Goal: Task Accomplishment & Management: Use online tool/utility

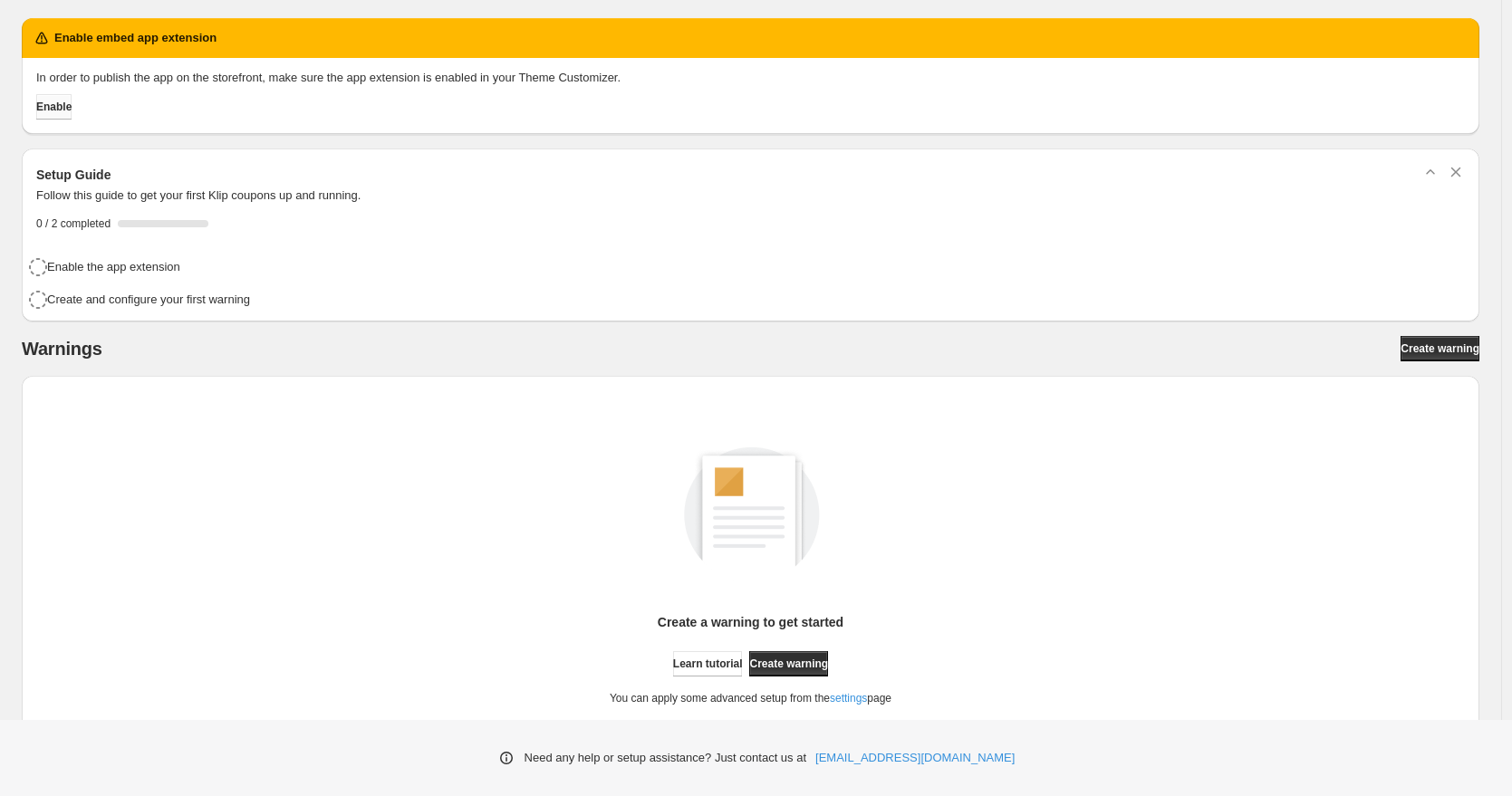
click at [64, 104] on span "Enable" at bounding box center [53, 106] width 35 height 14
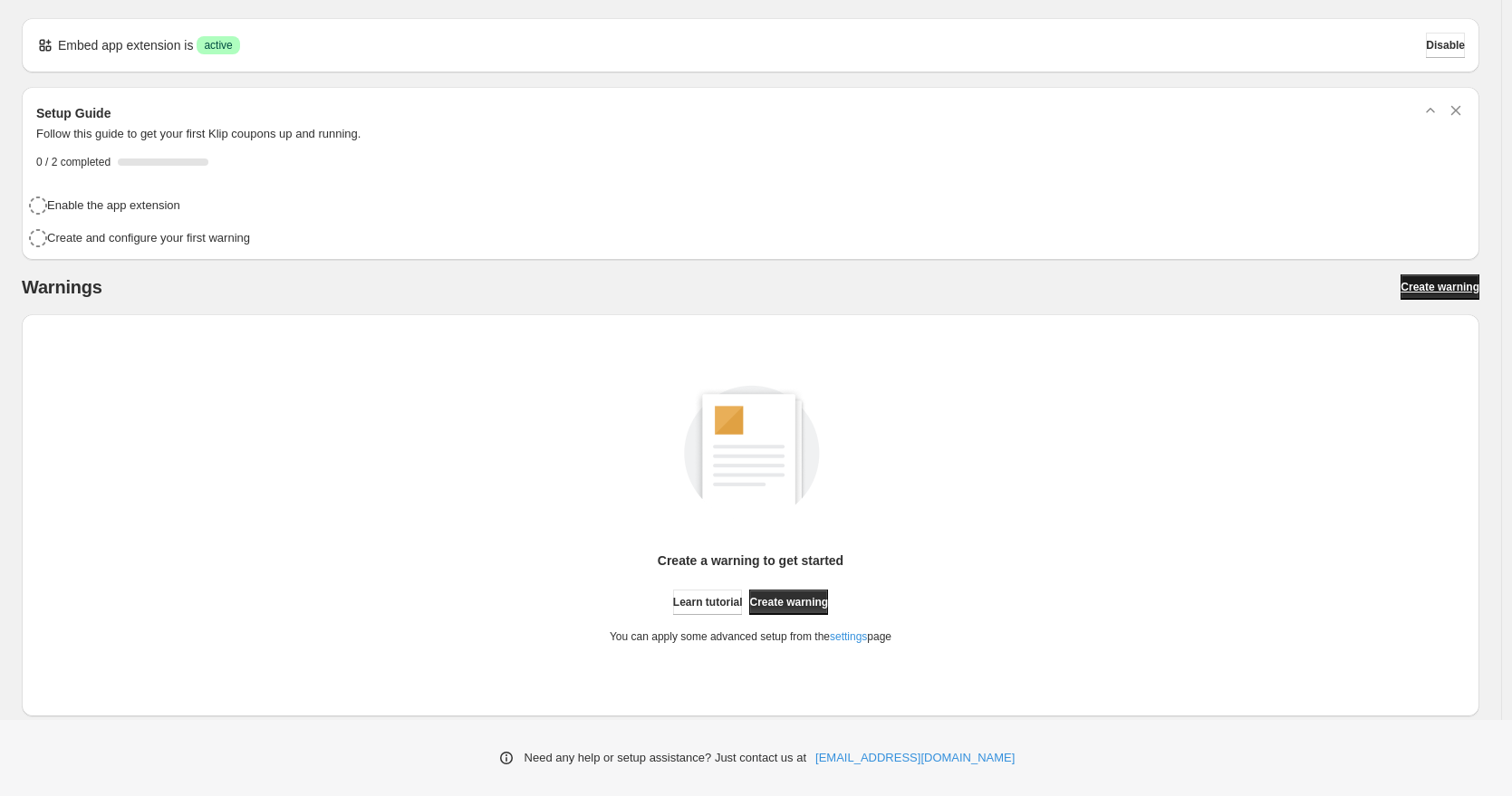
click at [1412, 281] on span "Create warning" at bounding box center [1440, 287] width 79 height 14
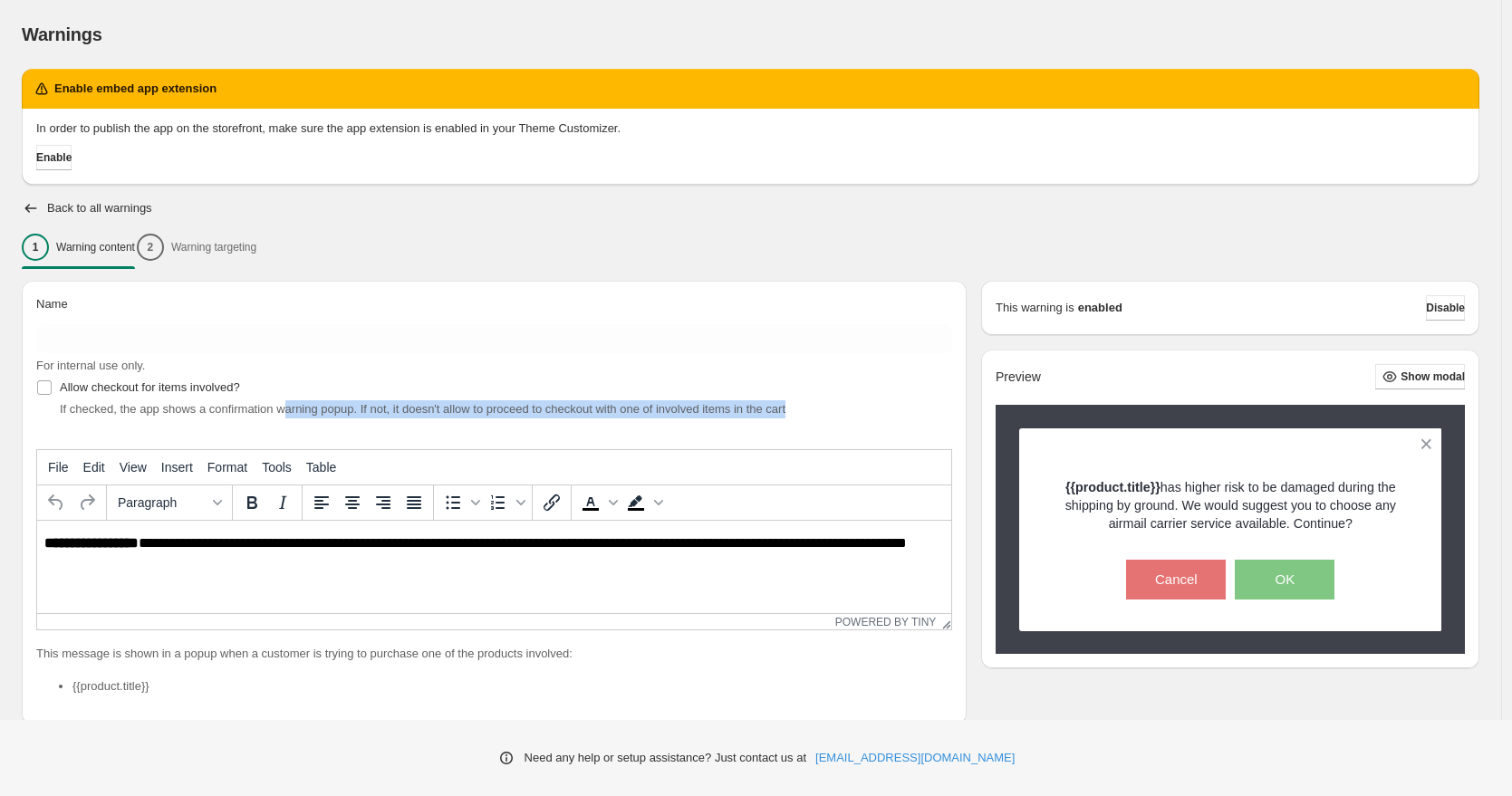
drag, startPoint x: 297, startPoint y: 409, endPoint x: 847, endPoint y: 412, distance: 550.0
click at [847, 412] on div "If checked, the app shows a confirmation warning popup. If not, it doesn't allo…" at bounding box center [506, 408] width 892 height 18
click at [851, 410] on div "If checked, the app shows a confirmation warning popup. If not, it doesn't allo…" at bounding box center [506, 408] width 892 height 18
click at [1445, 384] on button "Show modal" at bounding box center [1420, 376] width 89 height 26
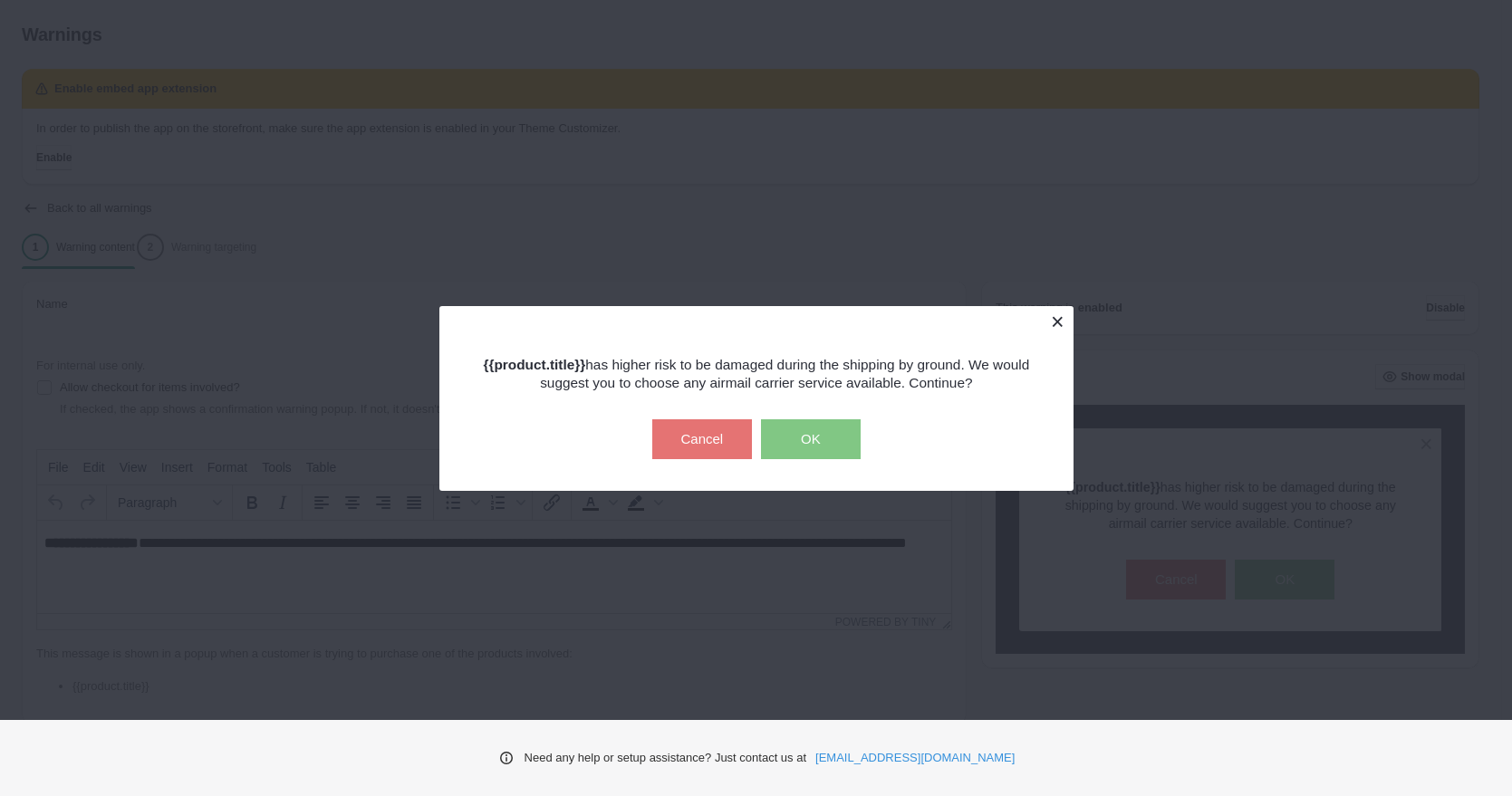
click at [1056, 328] on button at bounding box center [1057, 321] width 31 height 31
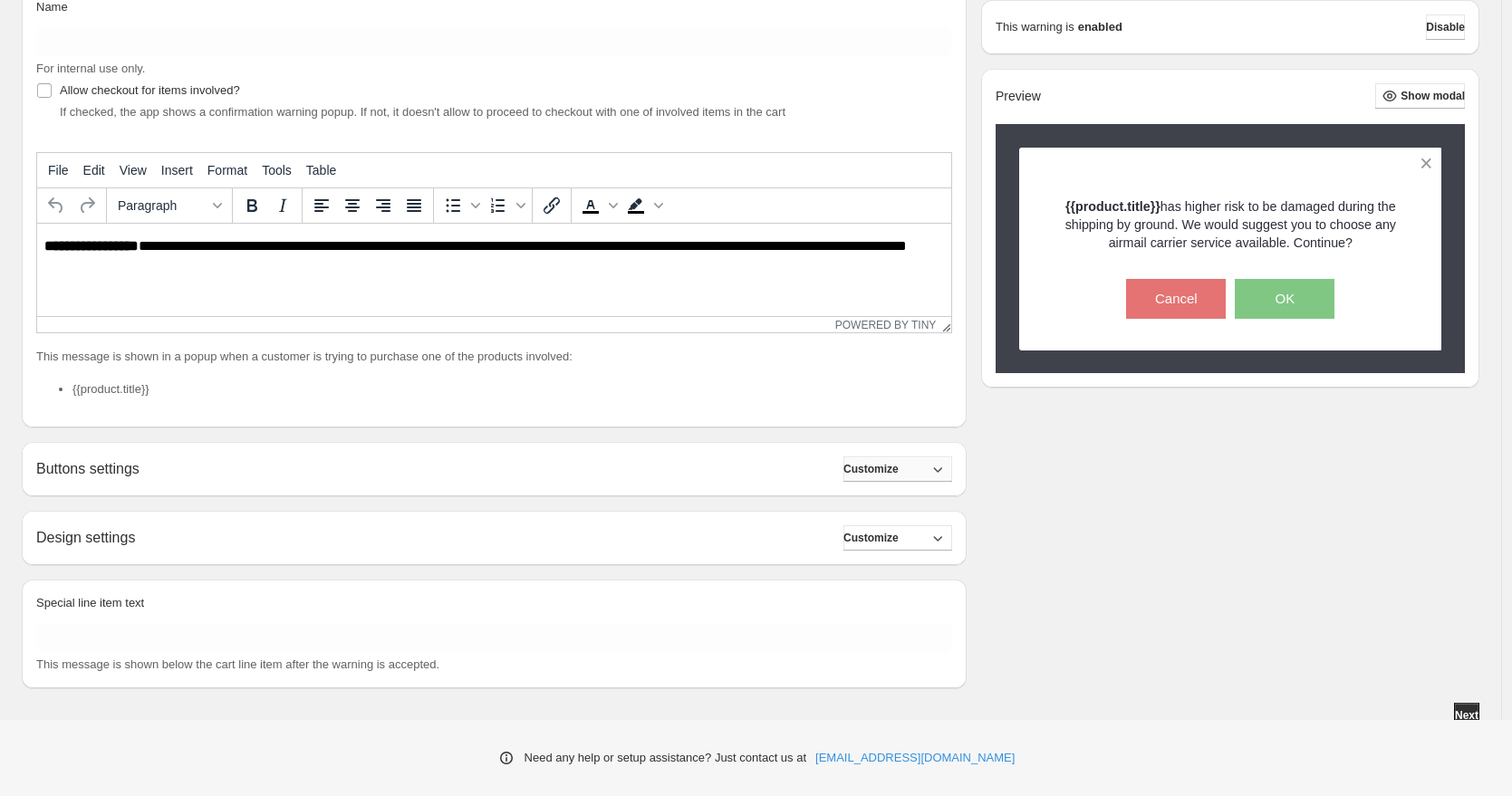
scroll to position [306, 0]
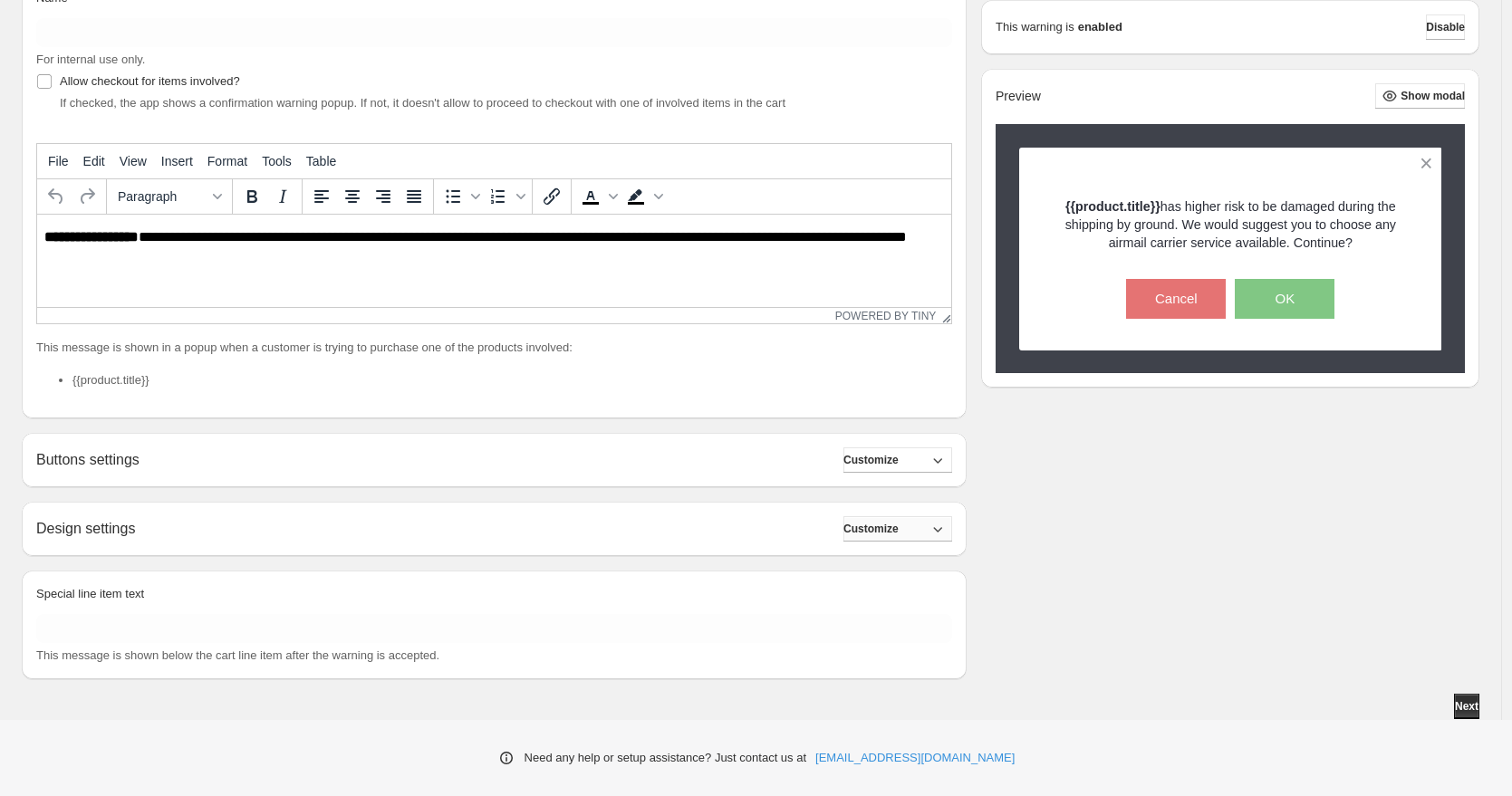
click at [899, 540] on div "Design settings Customize Design settings are not available for your tariff pla…" at bounding box center [494, 528] width 945 height 54
click at [899, 531] on span "Customize" at bounding box center [871, 528] width 55 height 14
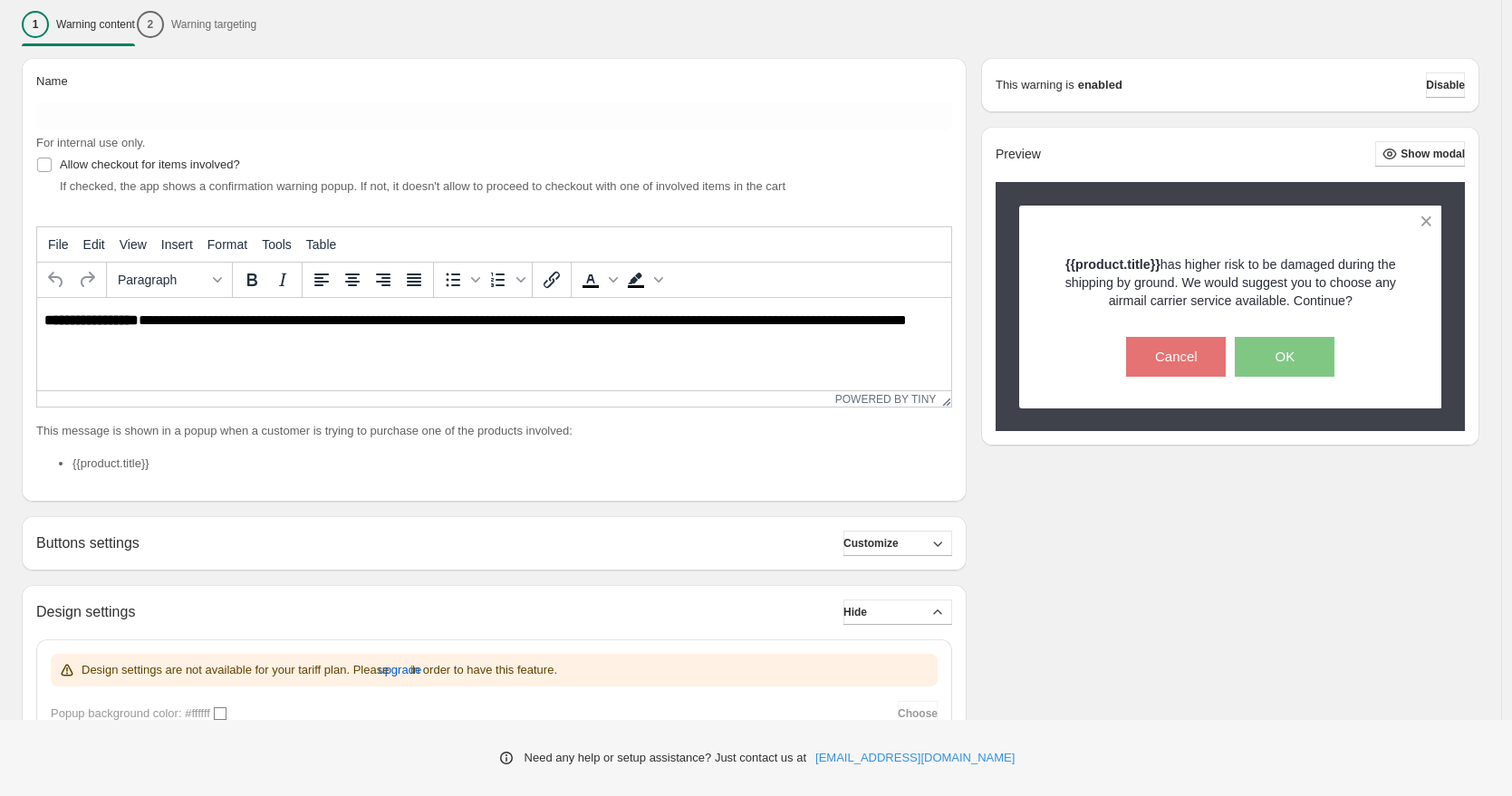
scroll to position [222, 0]
click at [228, 163] on span "Allow checkout for items involved?" at bounding box center [150, 165] width 181 height 13
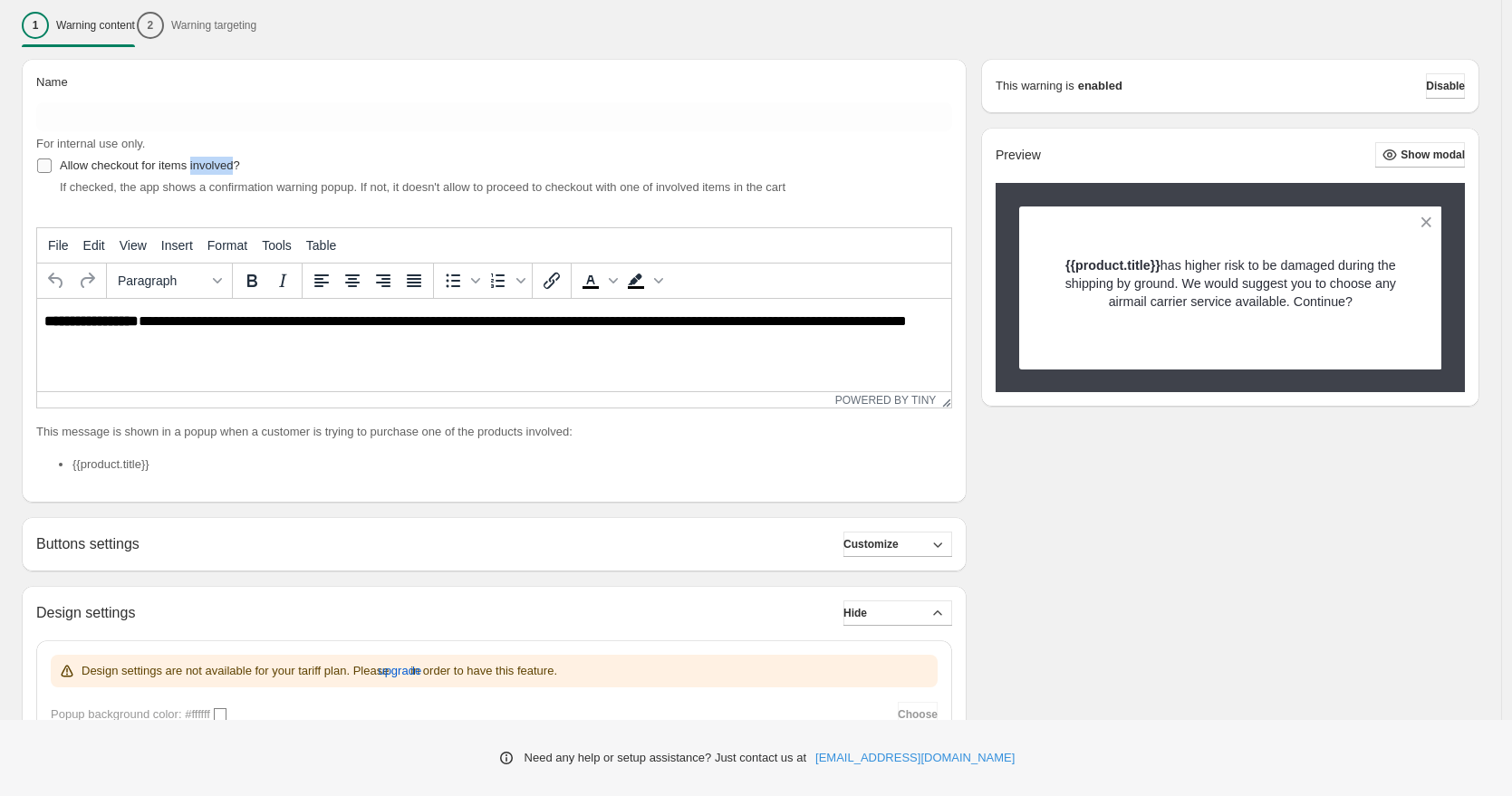
click at [228, 163] on span "Allow checkout for items involved?" at bounding box center [150, 165] width 181 height 13
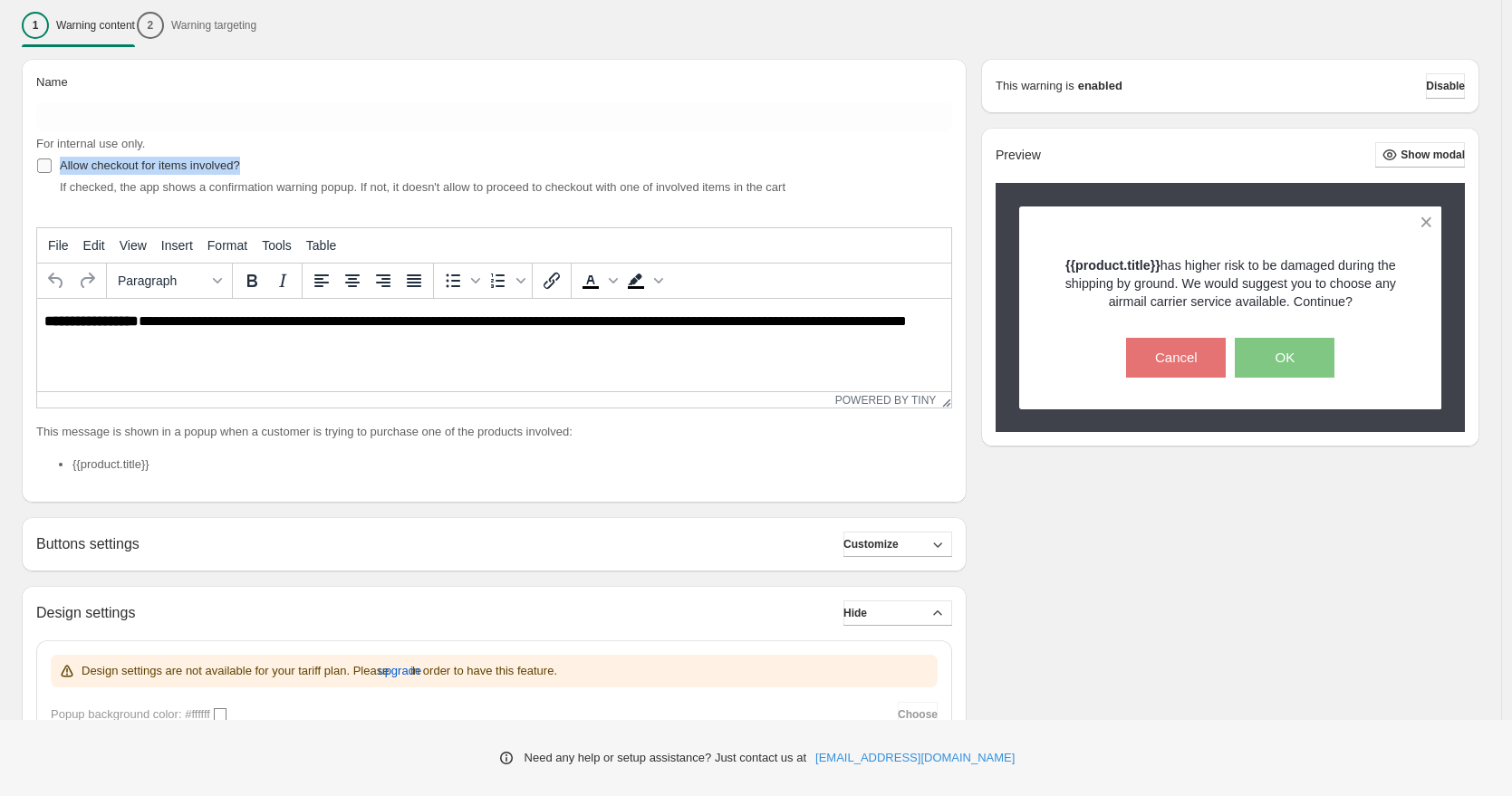
click at [228, 163] on span "Allow checkout for items involved?" at bounding box center [150, 165] width 181 height 13
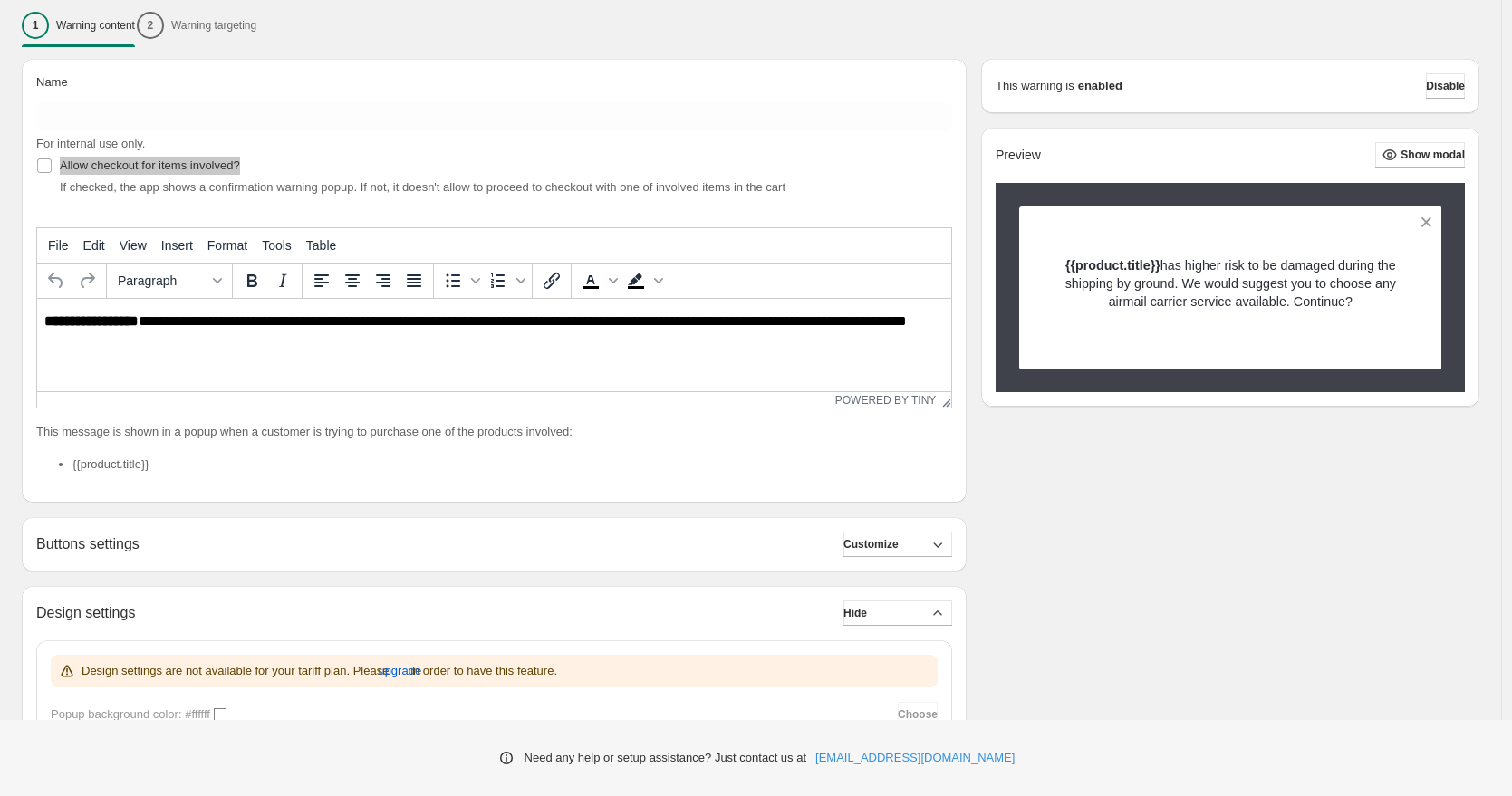
click at [138, 320] on strong "**********" at bounding box center [91, 321] width 94 height 13
click at [144, 322] on p "**********" at bounding box center [499, 330] width 909 height 32
drag, startPoint x: 144, startPoint y: 322, endPoint x: 139, endPoint y: 345, distance: 23.5
click at [139, 345] on p "**********" at bounding box center [499, 330] width 909 height 32
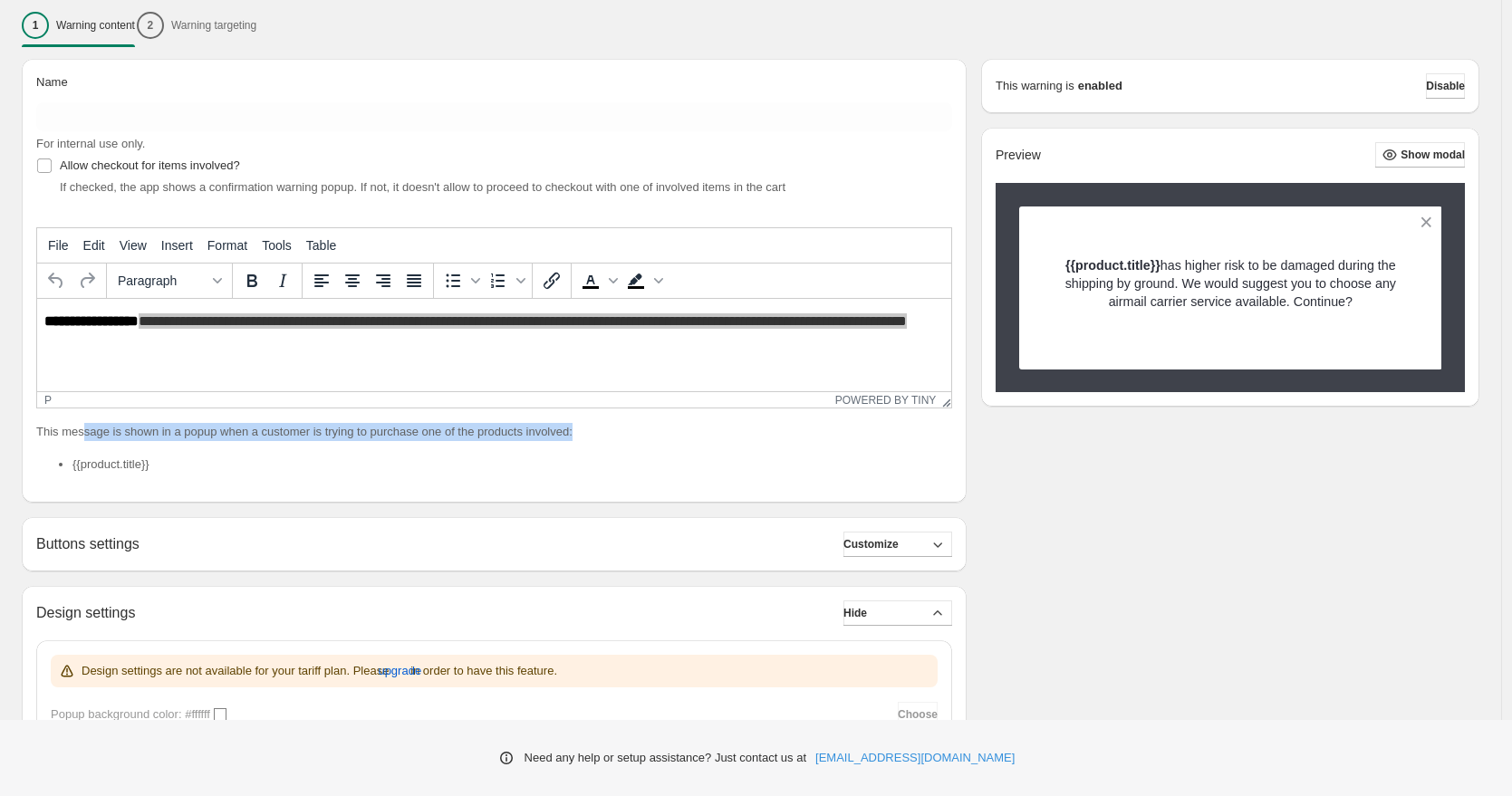
drag, startPoint x: 86, startPoint y: 432, endPoint x: 639, endPoint y: 450, distance: 553.3
click at [612, 436] on p "This message is shown in a popup when a customer is trying to purchase one of t…" at bounding box center [494, 431] width 916 height 18
click at [917, 554] on button "Customize" at bounding box center [897, 544] width 108 height 26
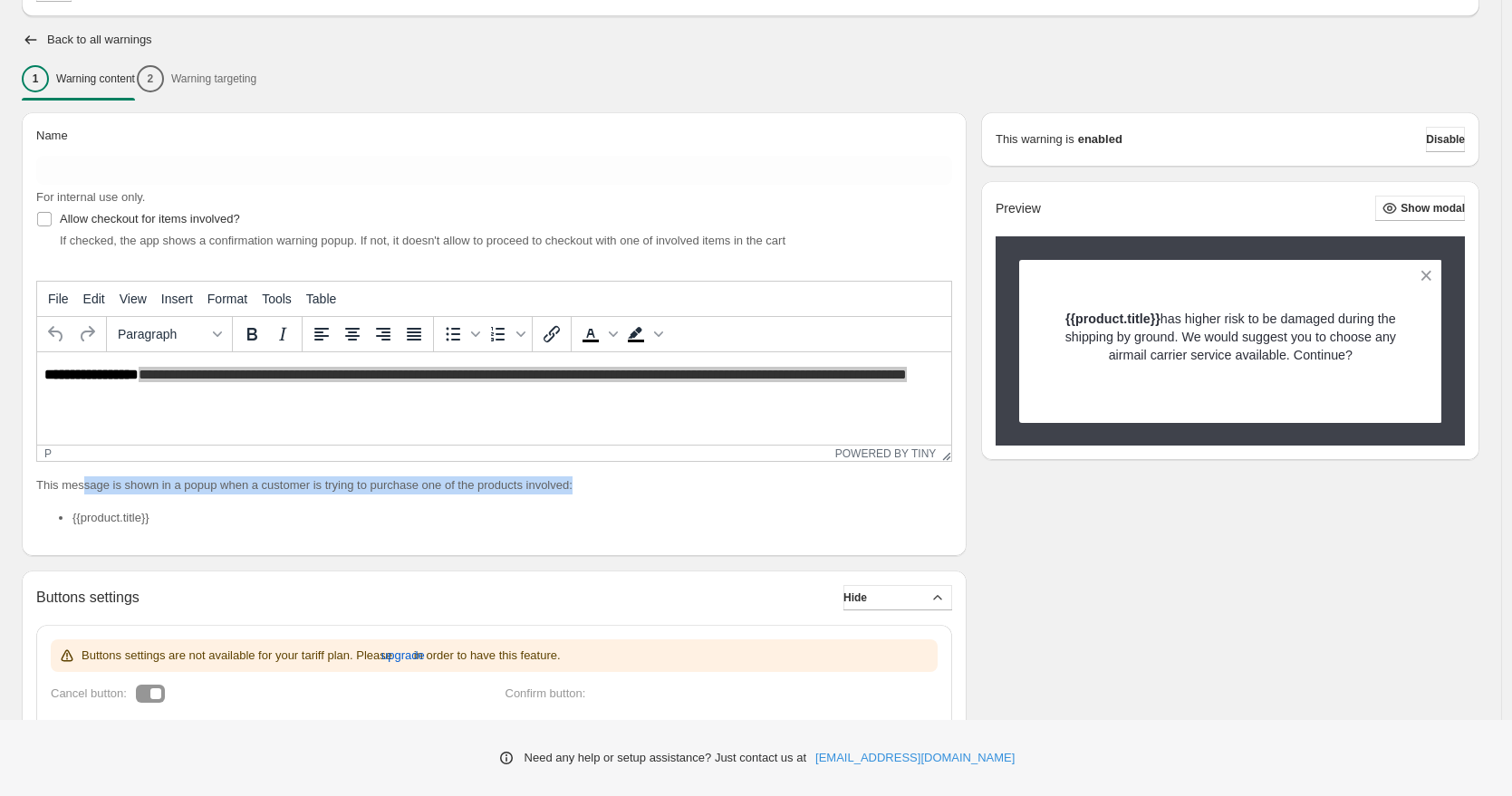
scroll to position [0, 0]
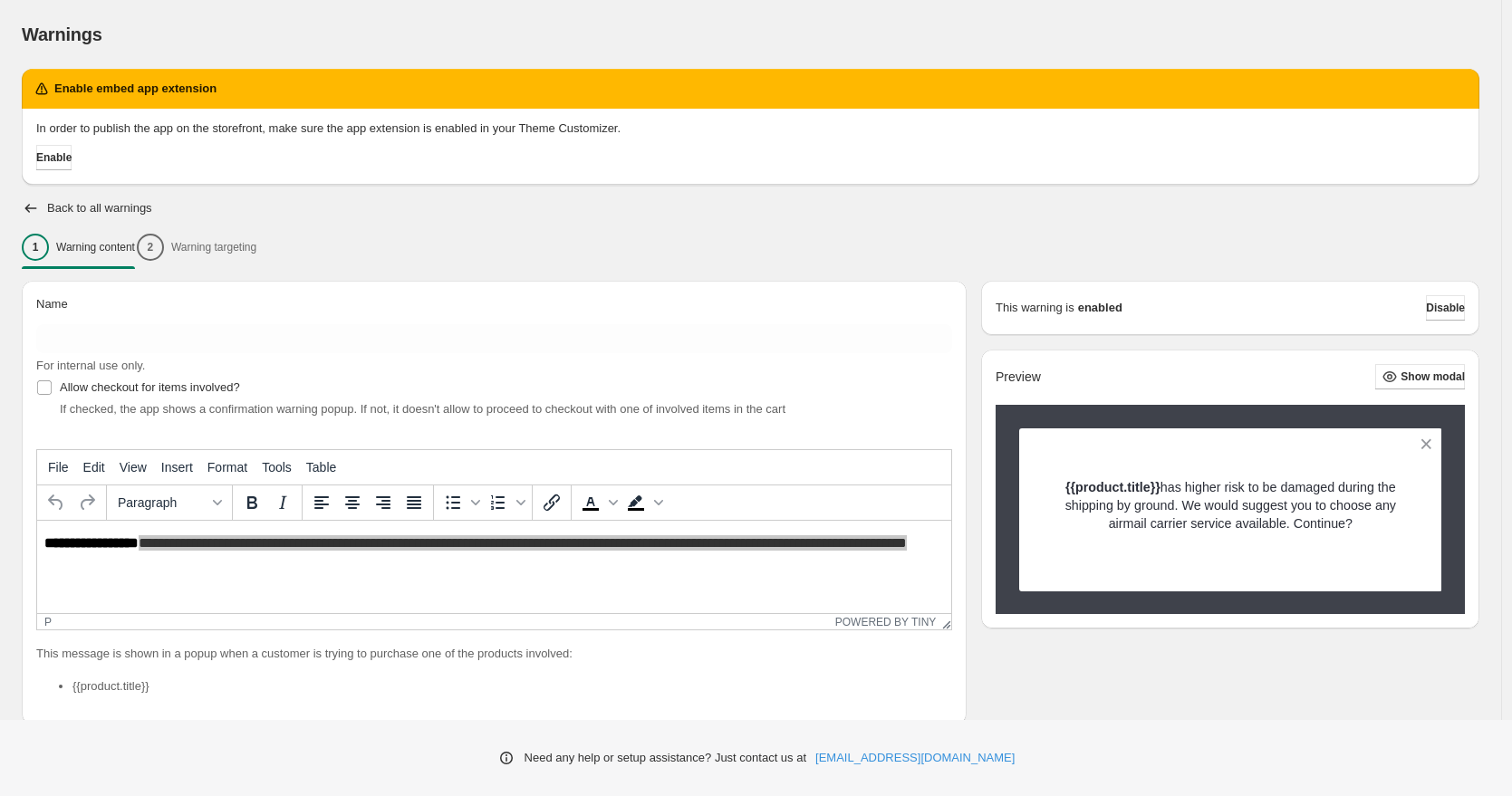
click at [244, 249] on div "1 Warning content 2 Warning targeting" at bounding box center [751, 247] width 1458 height 38
click at [217, 249] on div "1 Warning content 2 Warning targeting" at bounding box center [751, 247] width 1458 height 38
click at [193, 246] on div "1 Warning content 2 Warning targeting" at bounding box center [751, 247] width 1458 height 38
click at [119, 206] on h2 "Back to all warnings" at bounding box center [100, 208] width 105 height 14
click at [31, 208] on icon "button" at bounding box center [31, 208] width 11 height 9
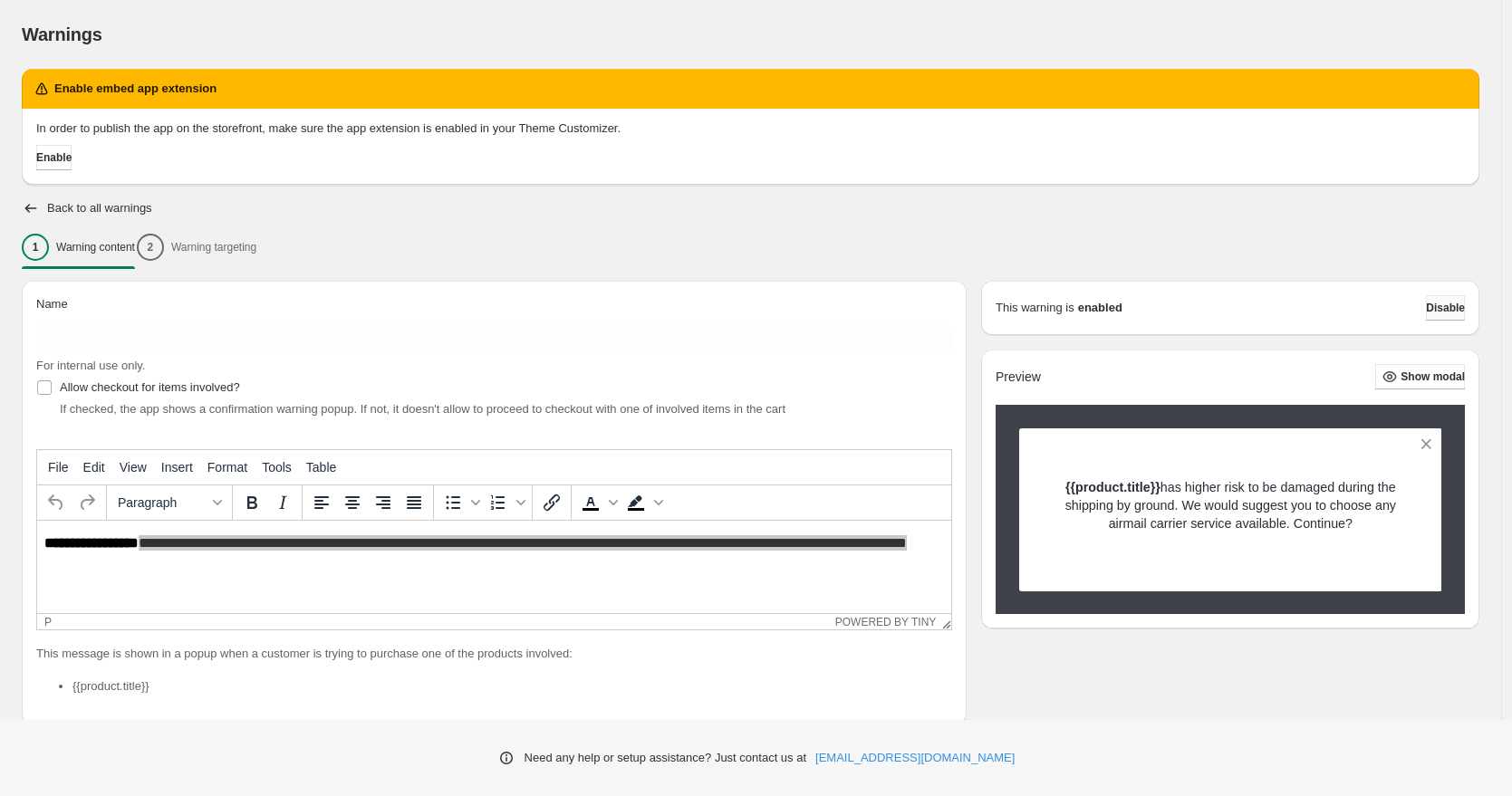
click at [1431, 303] on span "Disable" at bounding box center [1445, 307] width 39 height 14
click at [1454, 303] on span "Disable" at bounding box center [1445, 307] width 39 height 14
